Goal: Transaction & Acquisition: Purchase product/service

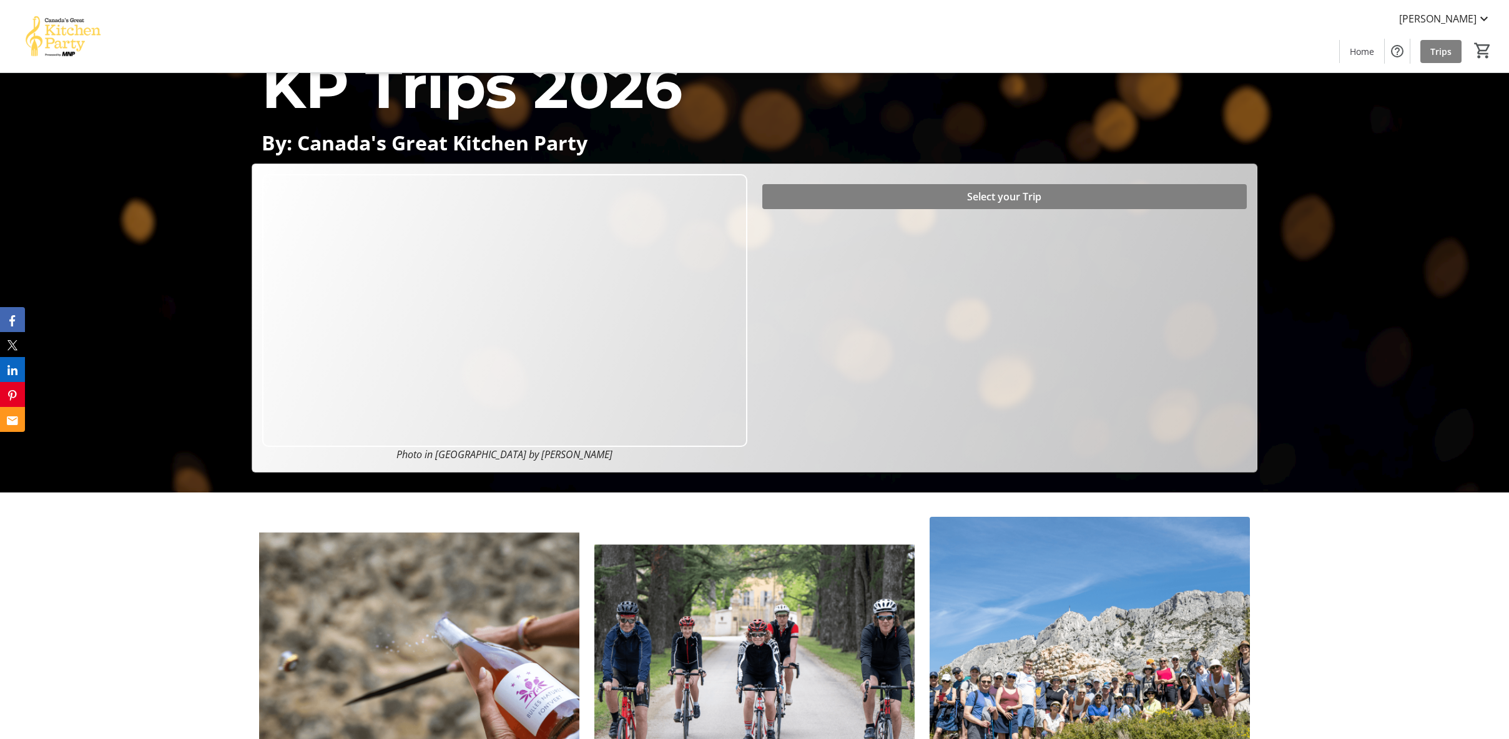
scroll to position [212, 0]
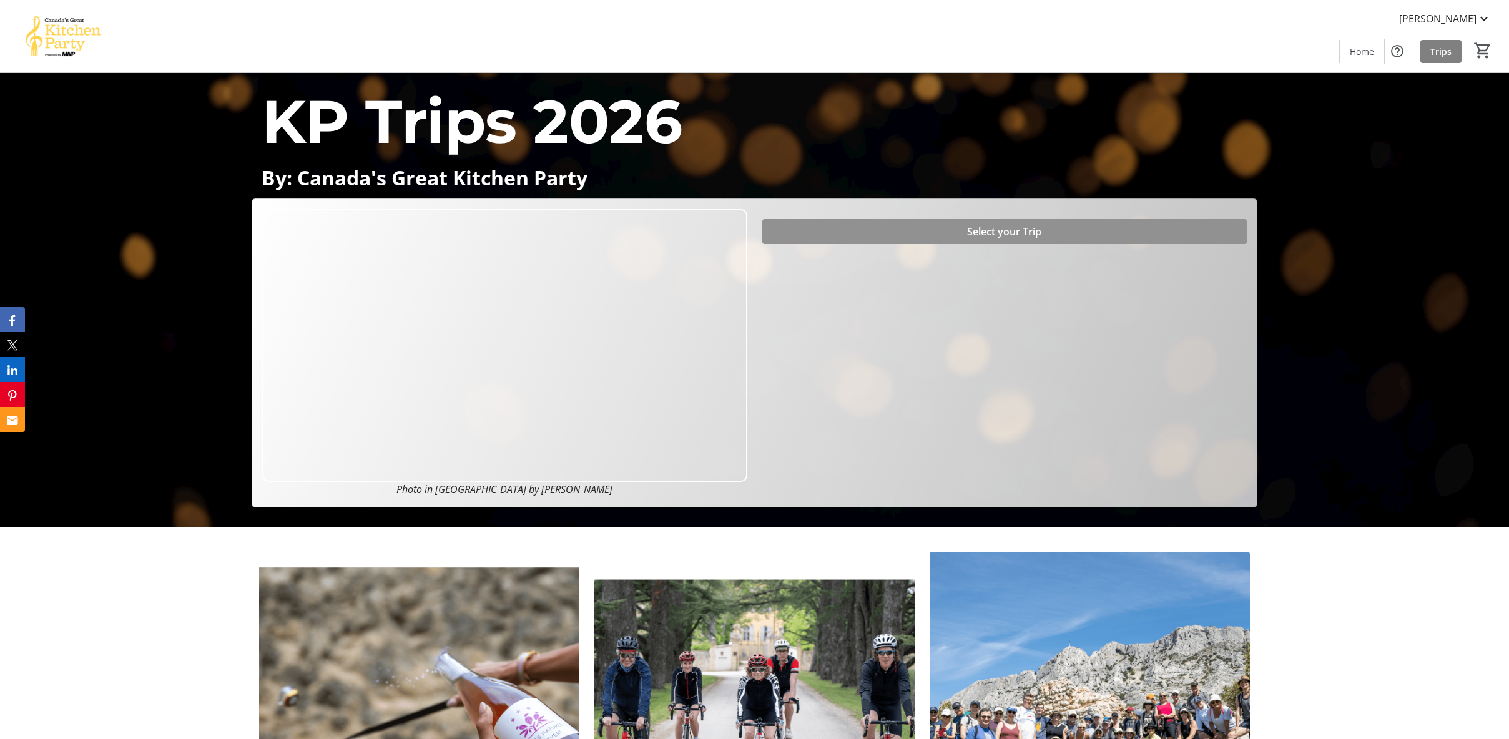
click at [990, 225] on span "Select your Trip" at bounding box center [1004, 231] width 74 height 15
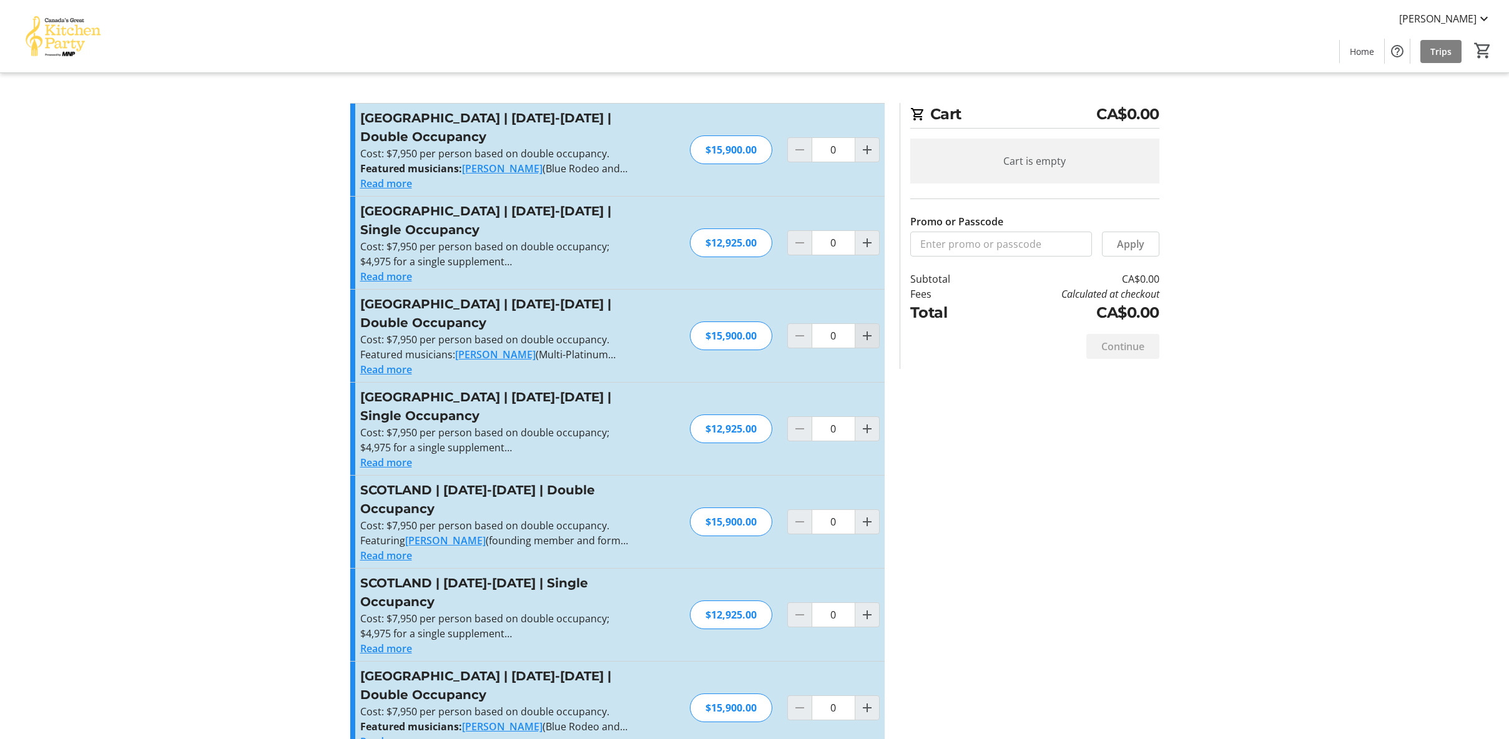
click at [867, 335] on mat-icon "Increment by one" at bounding box center [867, 335] width 15 height 15
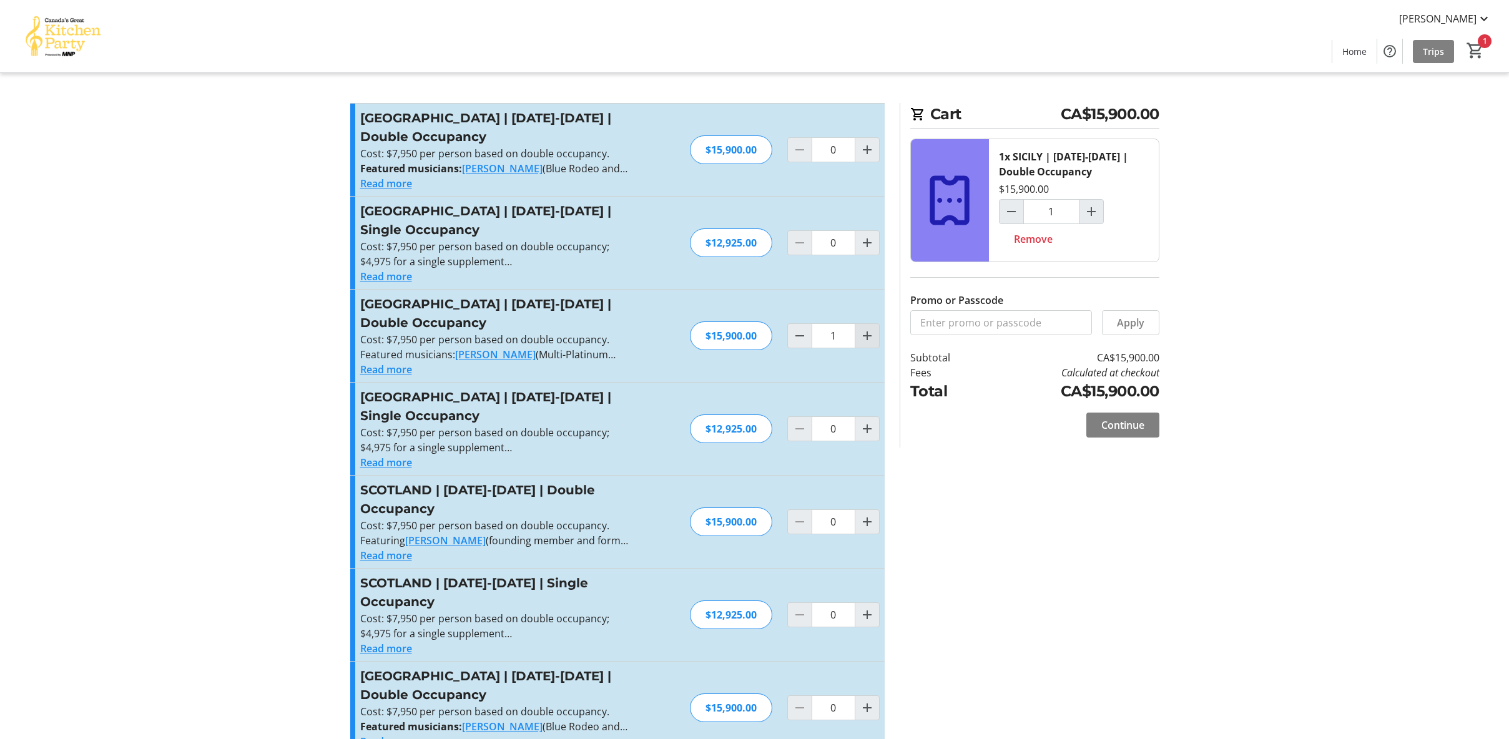
click at [867, 335] on mat-icon "Increment by one" at bounding box center [867, 335] width 15 height 15
type input "2"
click at [992, 327] on input "Promo or Passcode" at bounding box center [1001, 322] width 182 height 25
type input "Balance2026"
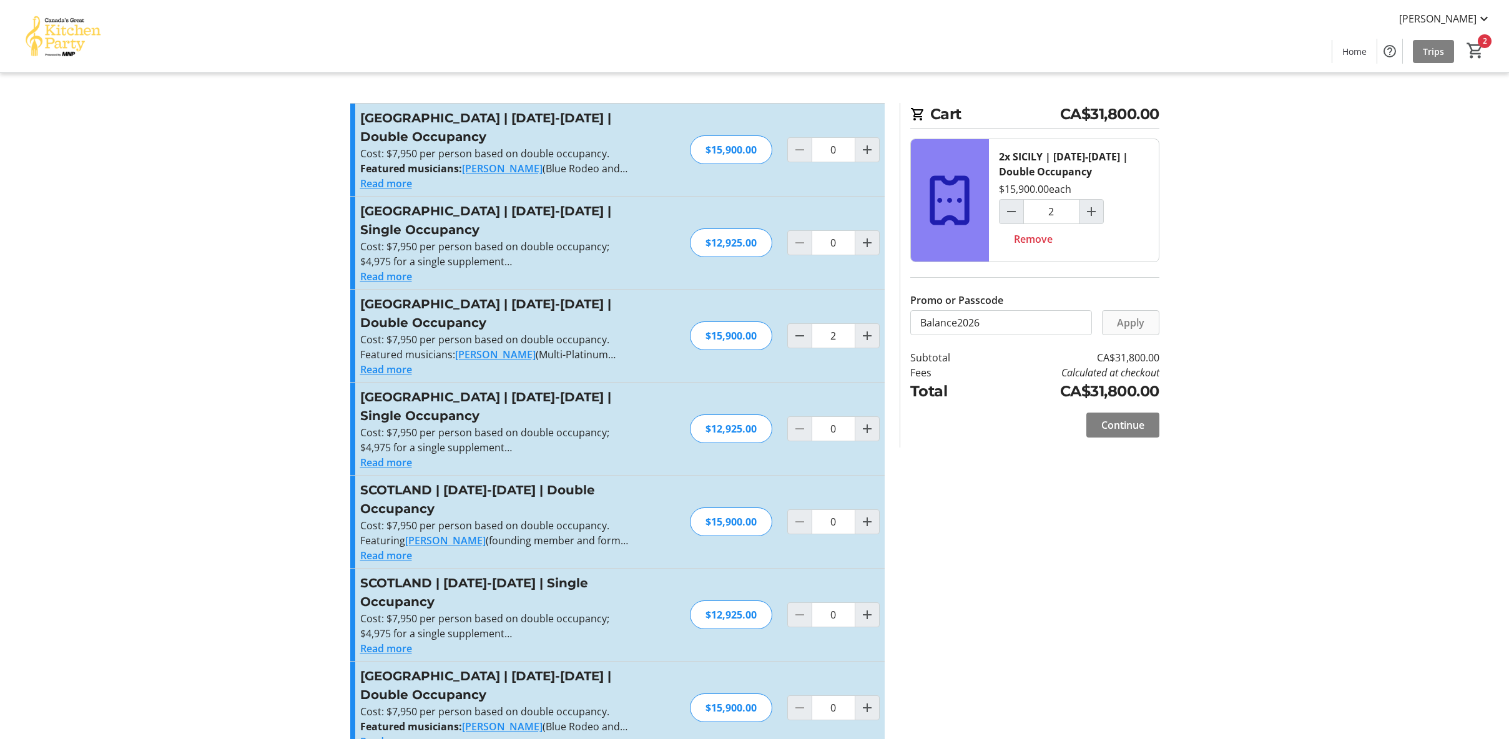
click at [1137, 317] on span "Apply" at bounding box center [1130, 322] width 27 height 15
click at [1130, 456] on span "Continue" at bounding box center [1123, 455] width 43 height 15
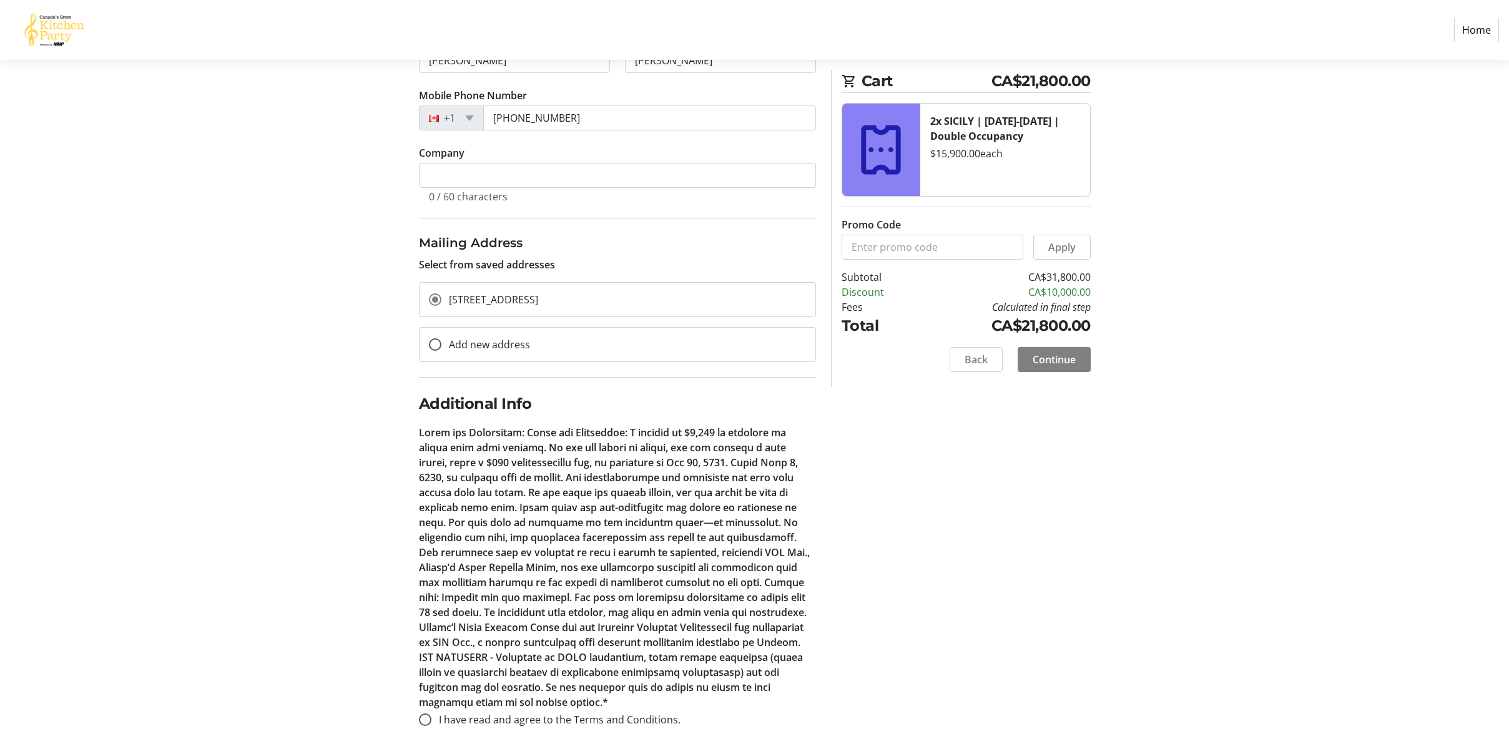
scroll to position [261, 0]
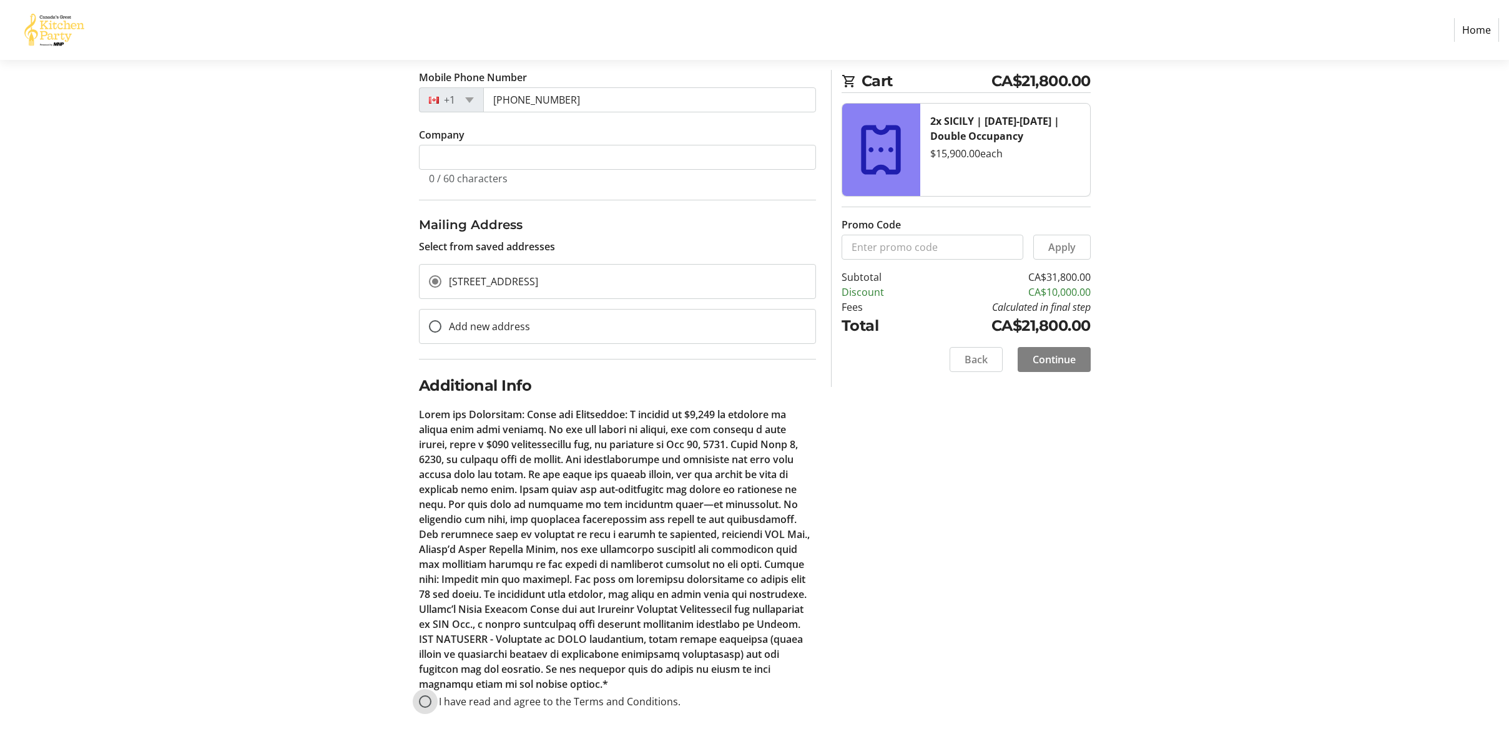
click at [419, 699] on input "I have read and agree to the Terms and Conditions." at bounding box center [425, 702] width 12 height 12
radio input "true"
click at [1058, 361] on span "Continue" at bounding box center [1054, 359] width 43 height 15
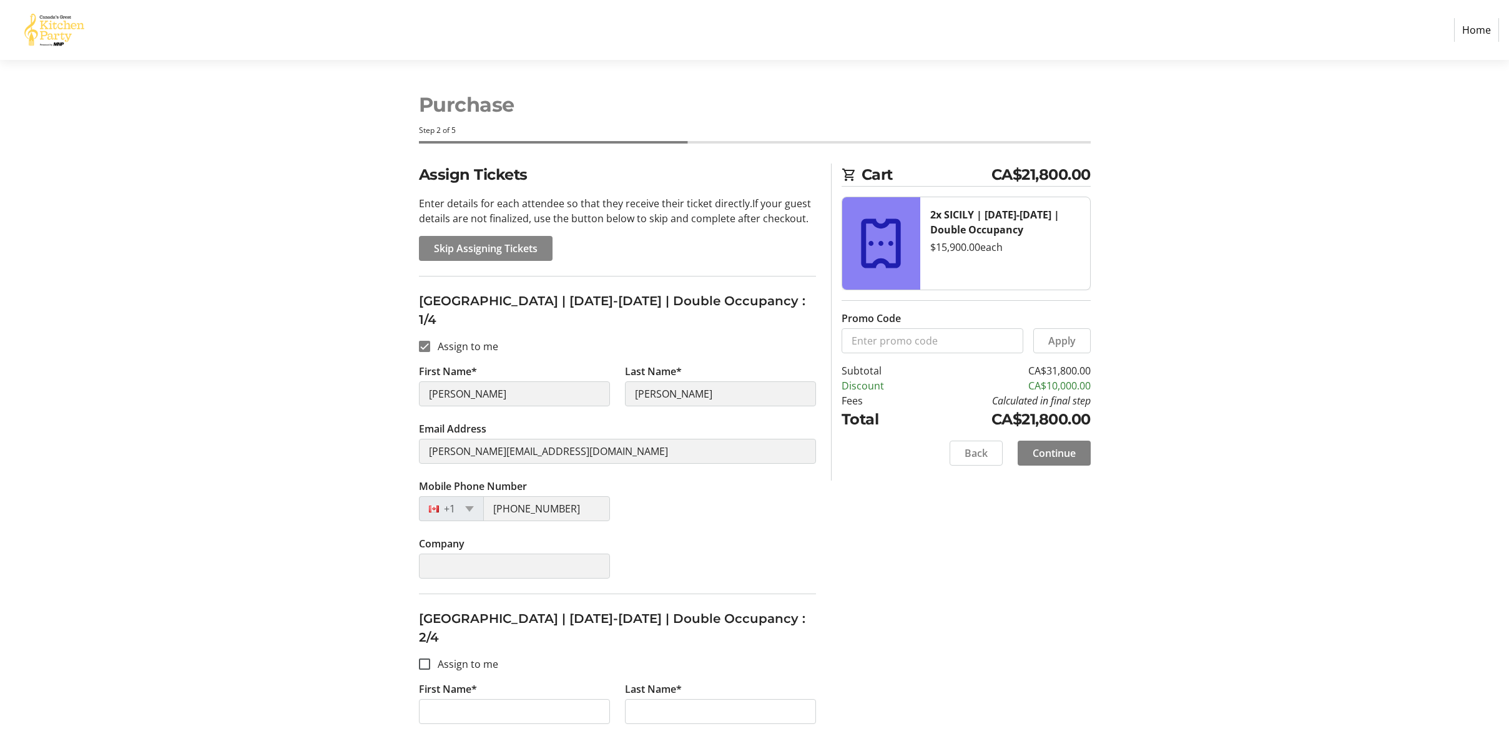
click at [466, 245] on span "Skip Assigning Tickets" at bounding box center [486, 248] width 104 height 15
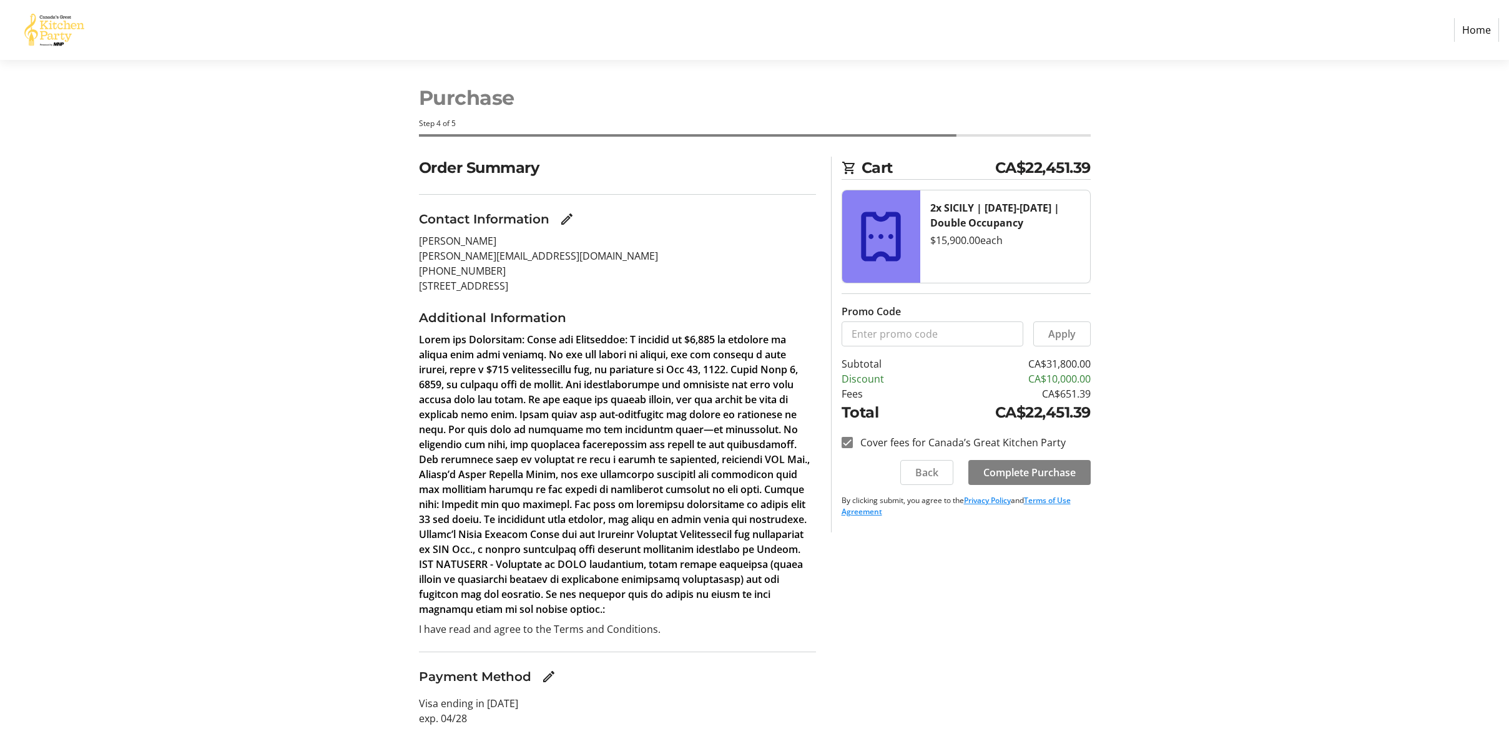
scroll to position [9, 0]
click at [547, 676] on mat-icon "Edit Payment Method" at bounding box center [548, 675] width 15 height 15
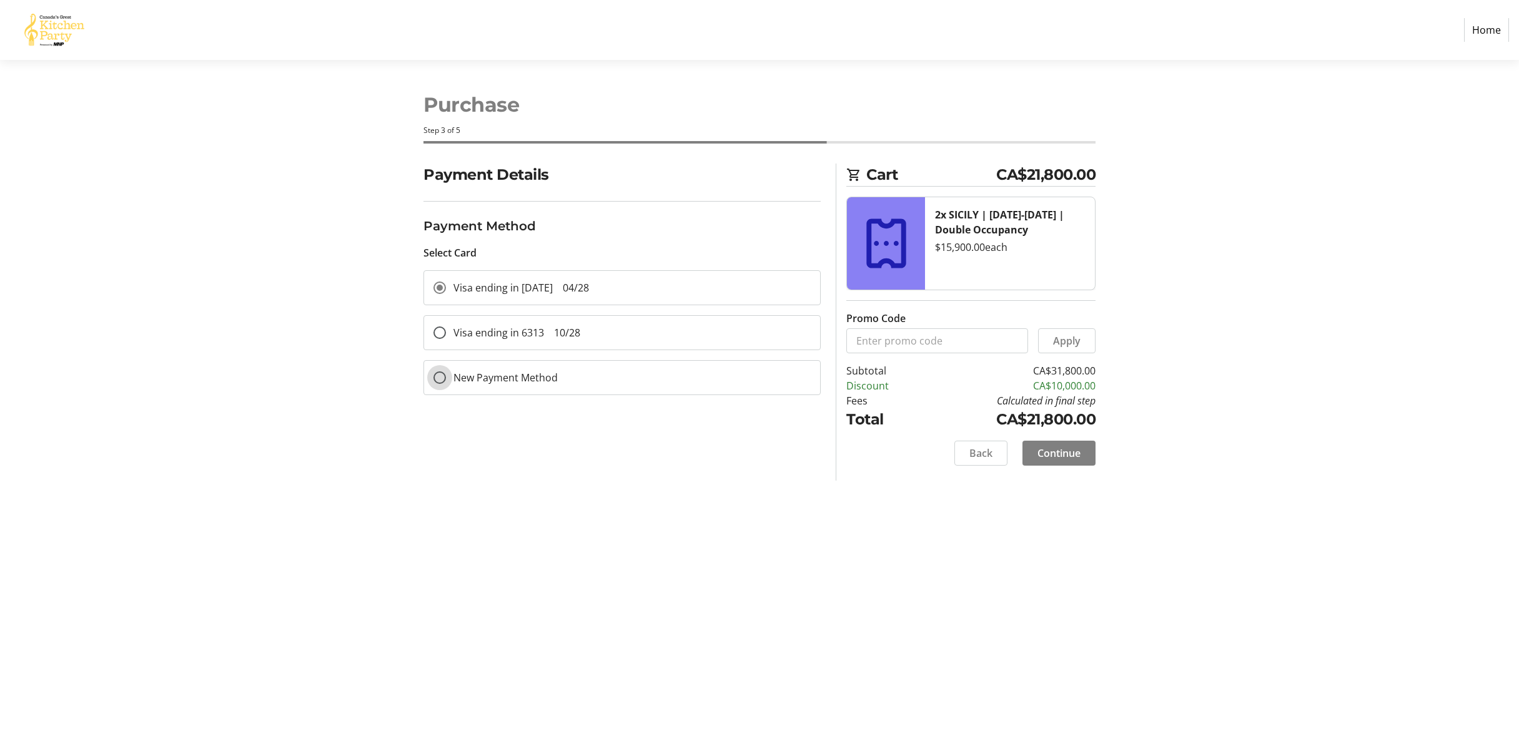
click at [435, 378] on input "New Payment Method" at bounding box center [439, 378] width 12 height 12
radio input "true"
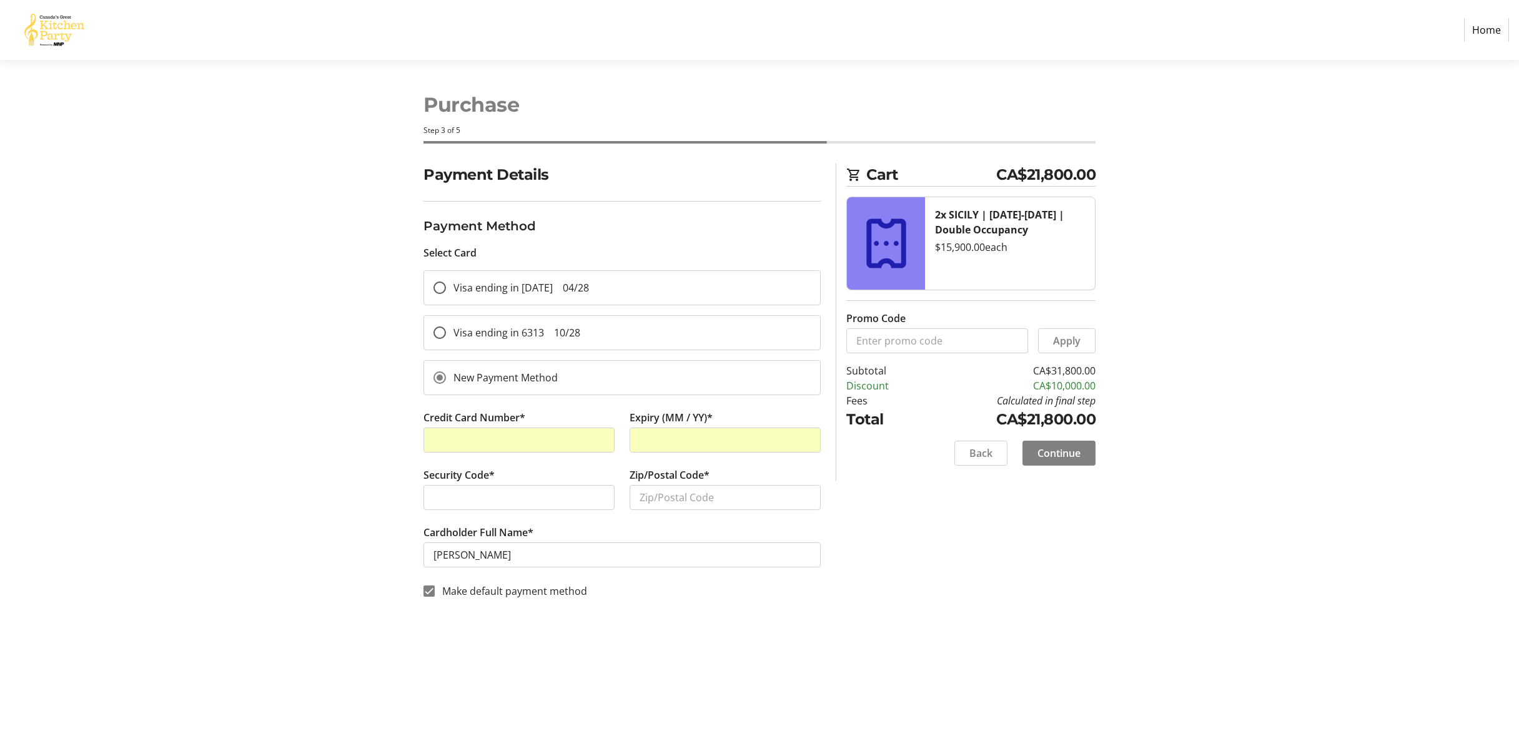
click at [363, 476] on div "Payment Details Payment Method Select Card Visa ending in [DATE] 04/28 Visa end…" at bounding box center [759, 389] width 824 height 450
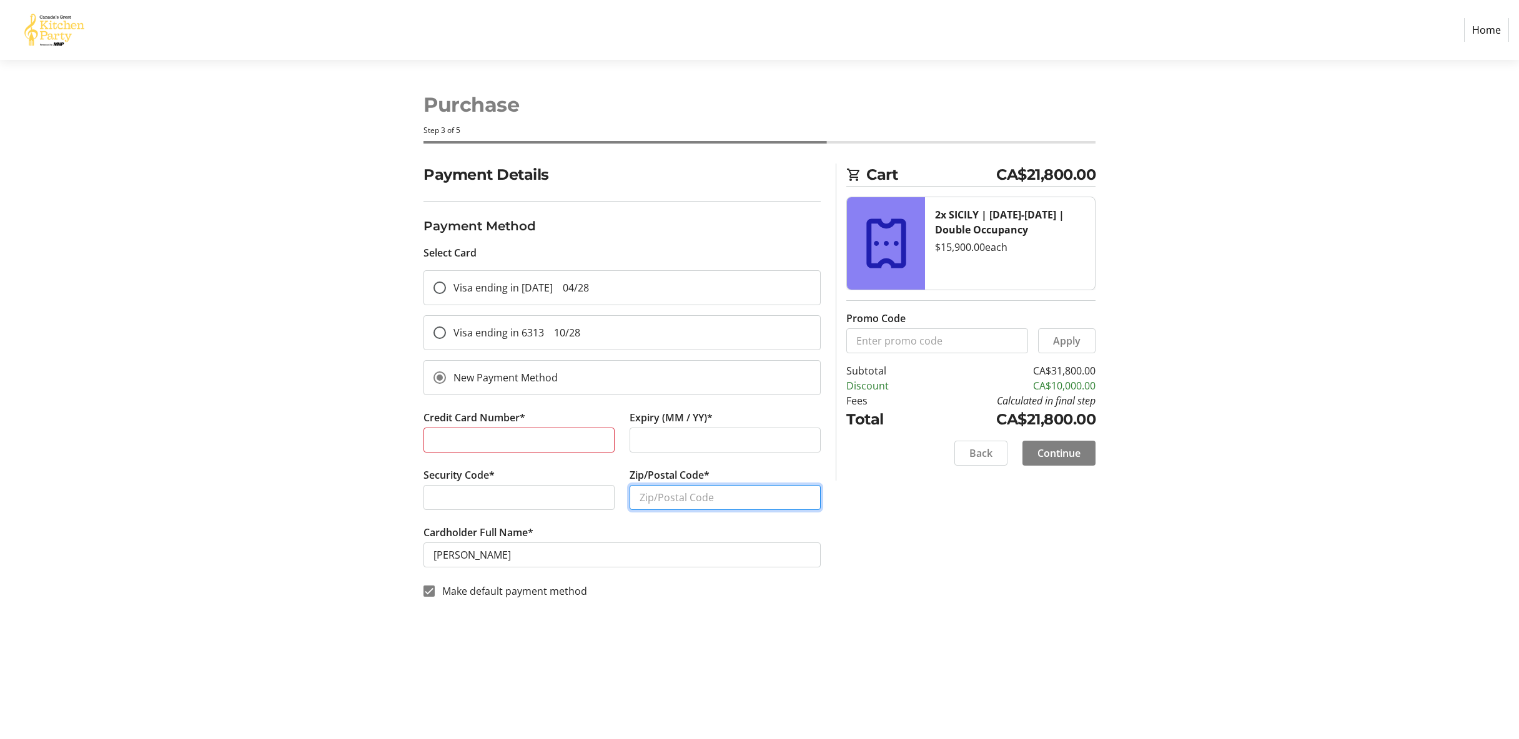
click at [676, 494] on input "Zip/Postal Code*" at bounding box center [724, 497] width 191 height 25
type input "B3H 4E6"
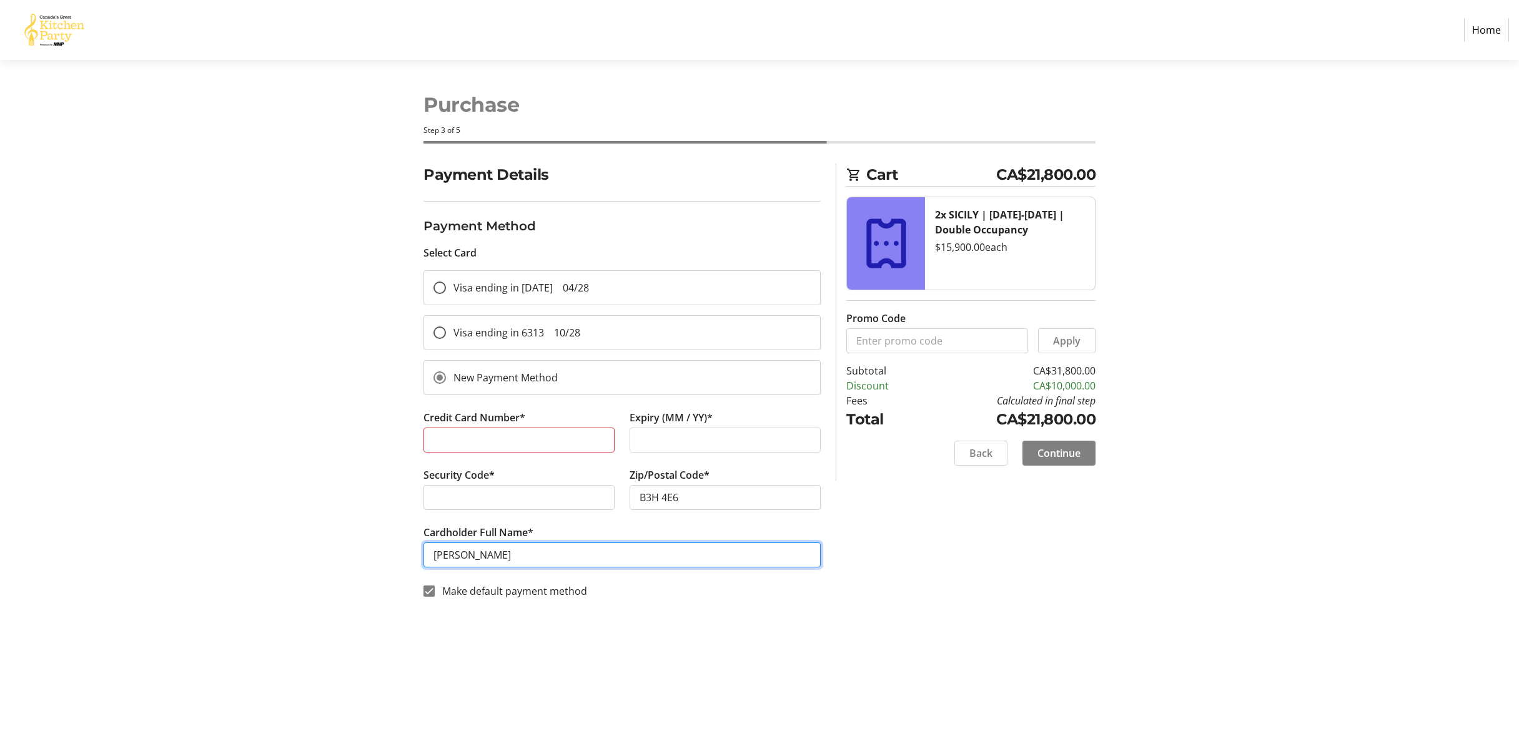
click at [436, 553] on input "[PERSON_NAME]" at bounding box center [621, 555] width 397 height 25
type input "[PERSON_NAME]"
click at [1063, 451] on span "Continue" at bounding box center [1058, 453] width 43 height 15
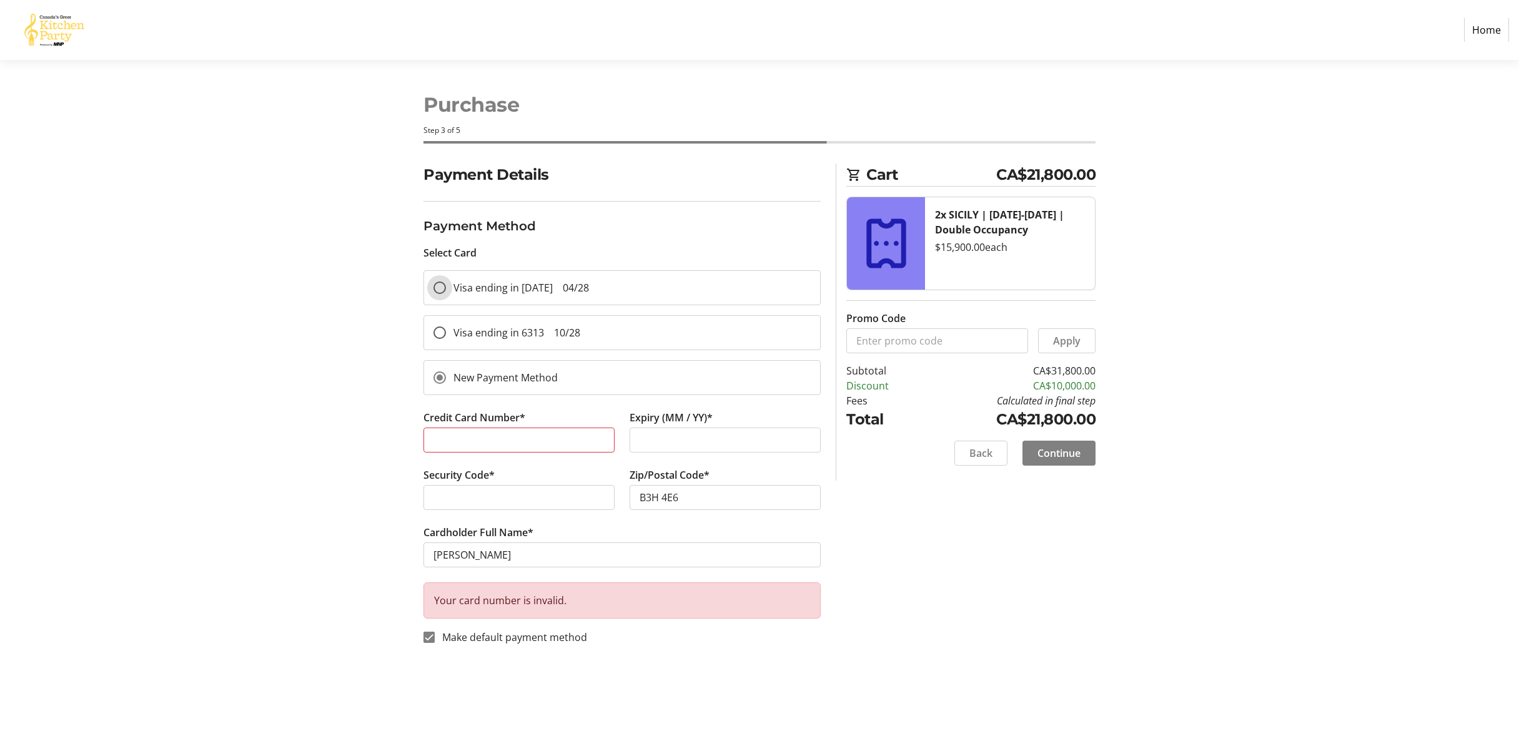
click at [436, 288] on input "Visa ending in [DATE] 04/28" at bounding box center [439, 288] width 12 height 12
radio input "true"
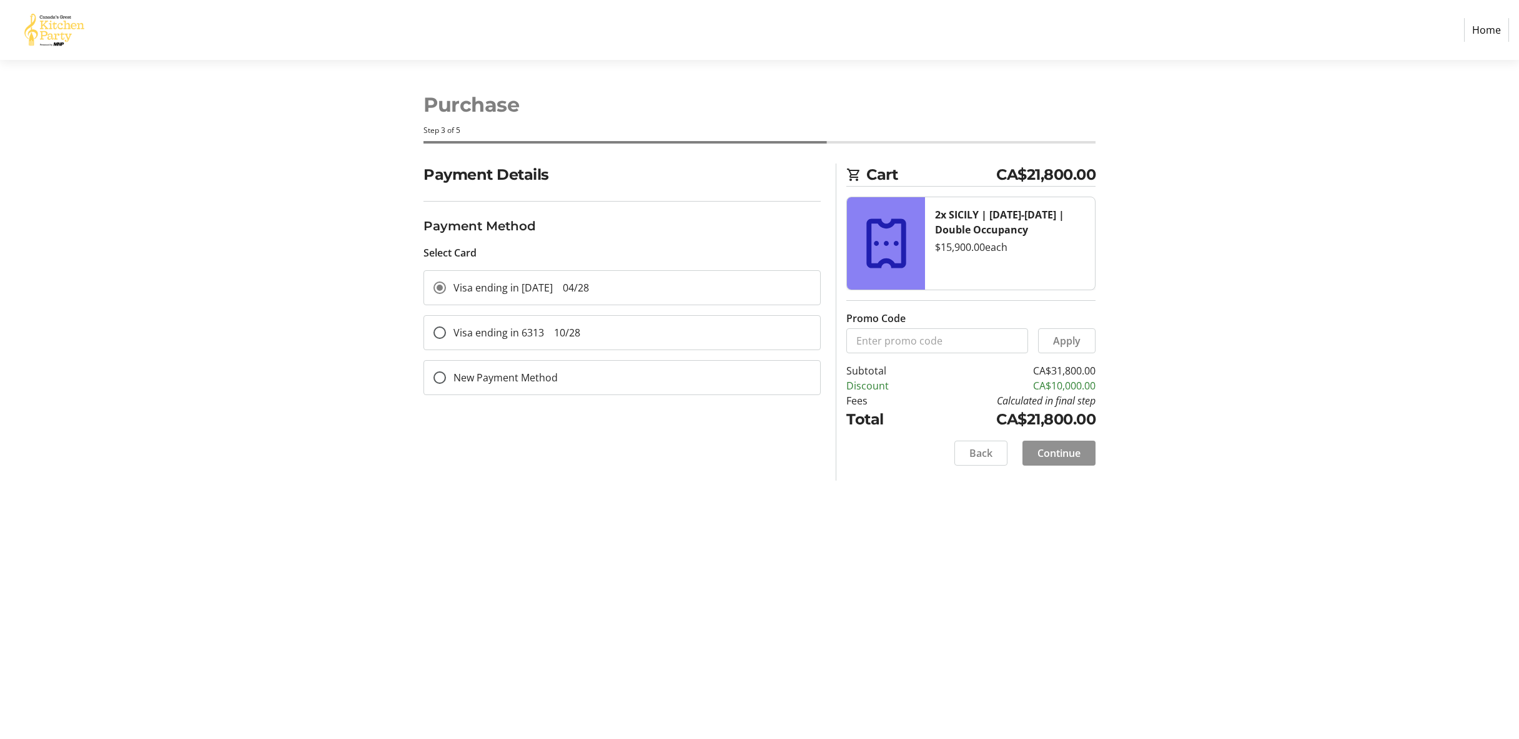
click at [1064, 452] on span "Continue" at bounding box center [1058, 453] width 43 height 15
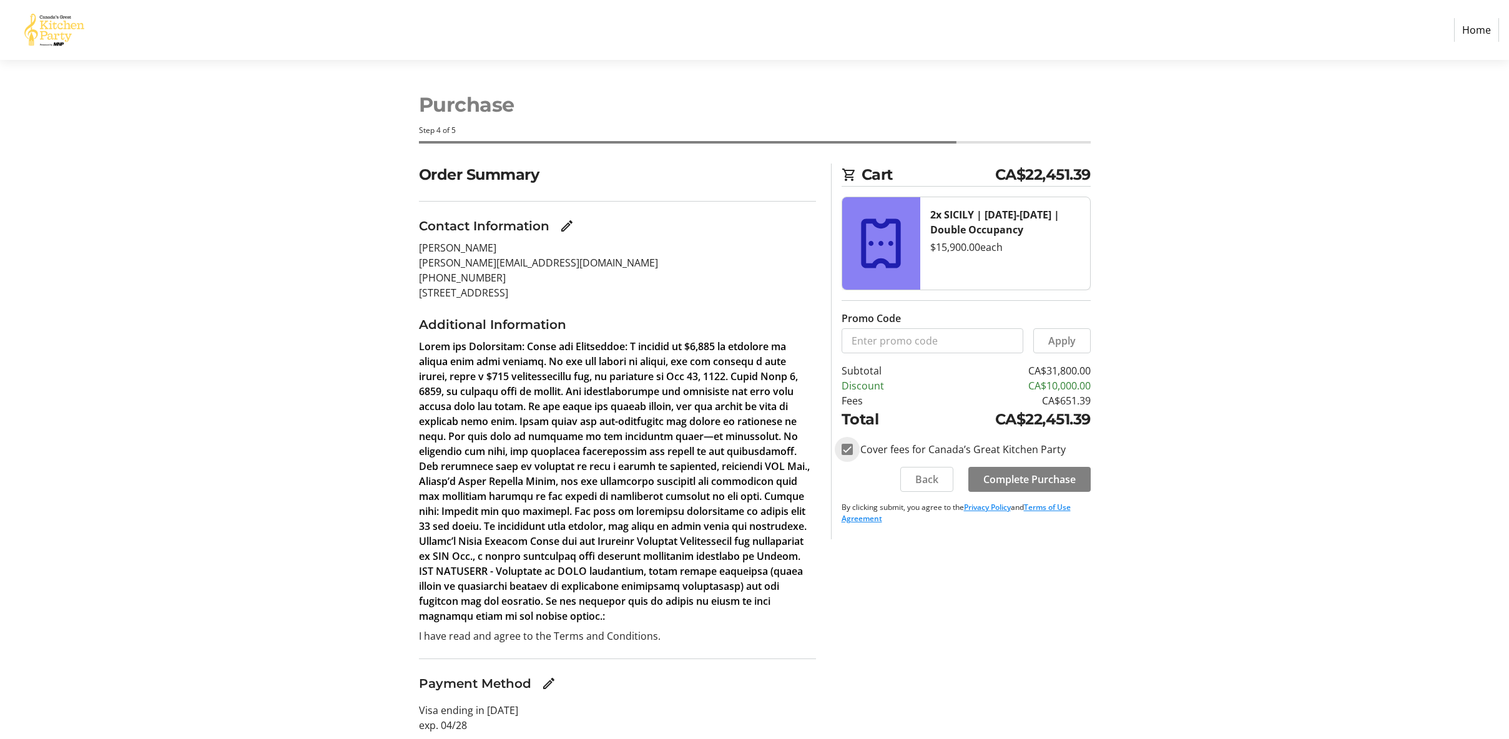
click at [848, 445] on input "Cover fees for Canada’s Great Kitchen Party" at bounding box center [847, 449] width 11 height 11
checkbox input "false"
click at [1028, 476] on span "Complete Purchase" at bounding box center [1030, 479] width 92 height 15
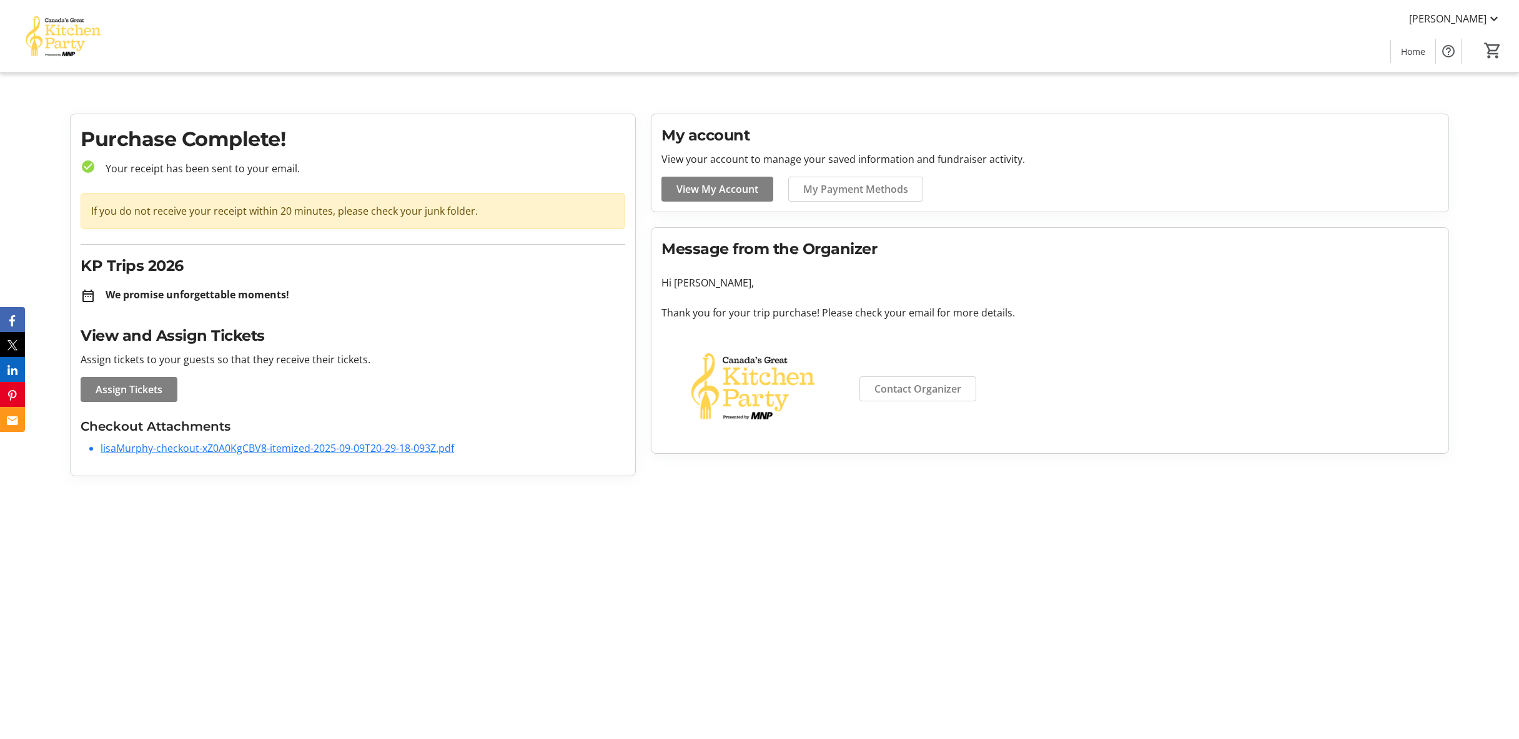
click at [358, 444] on link "lisaMurphy-checkout-xZ0A0KgCBV8-itemized-2025-09-09T20-29-18-093Z.pdf" at bounding box center [277, 448] width 353 height 14
click at [1413, 51] on span "Home" at bounding box center [1413, 51] width 24 height 13
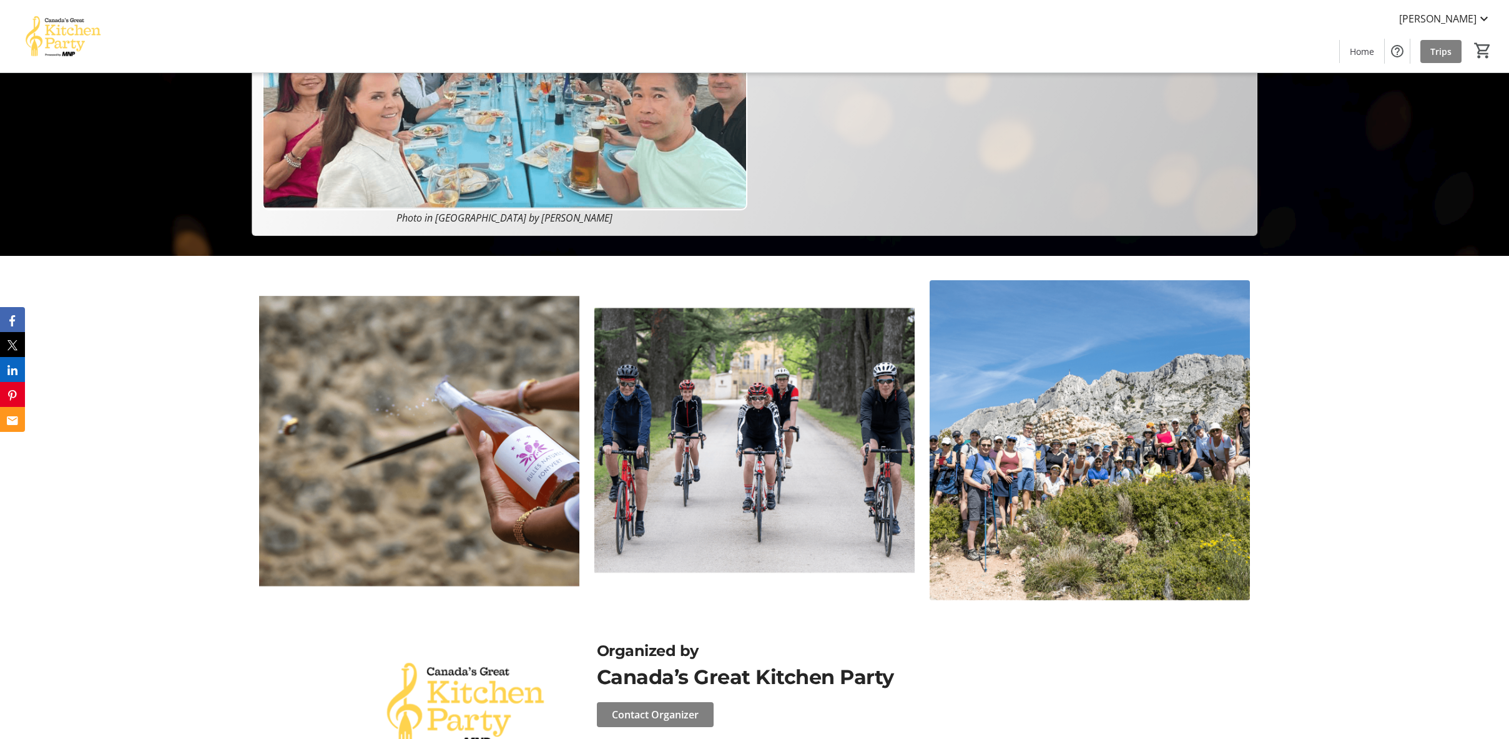
scroll to position [568, 0]
